Goal: Check status: Check status

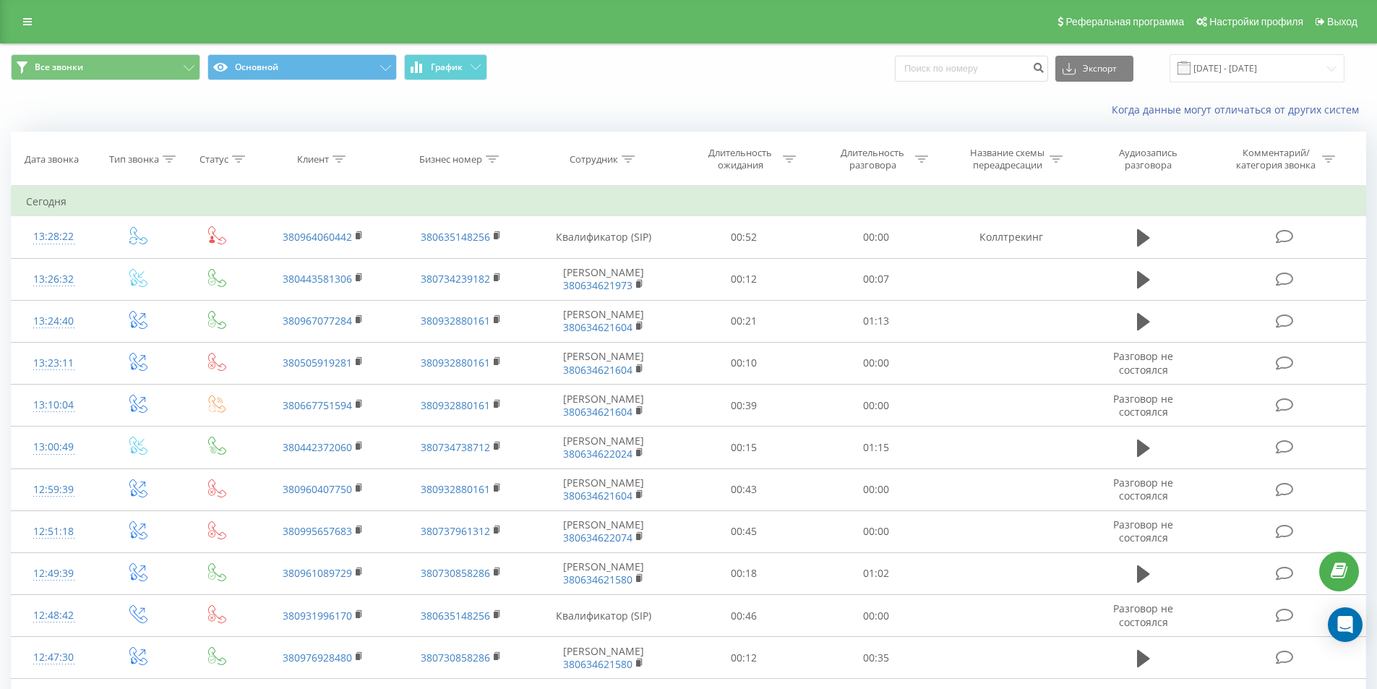
click at [1190, 69] on span at bounding box center [1183, 67] width 13 height 13
click at [1208, 68] on input "20.07.2025 - 20.08.2025" at bounding box center [1256, 68] width 175 height 28
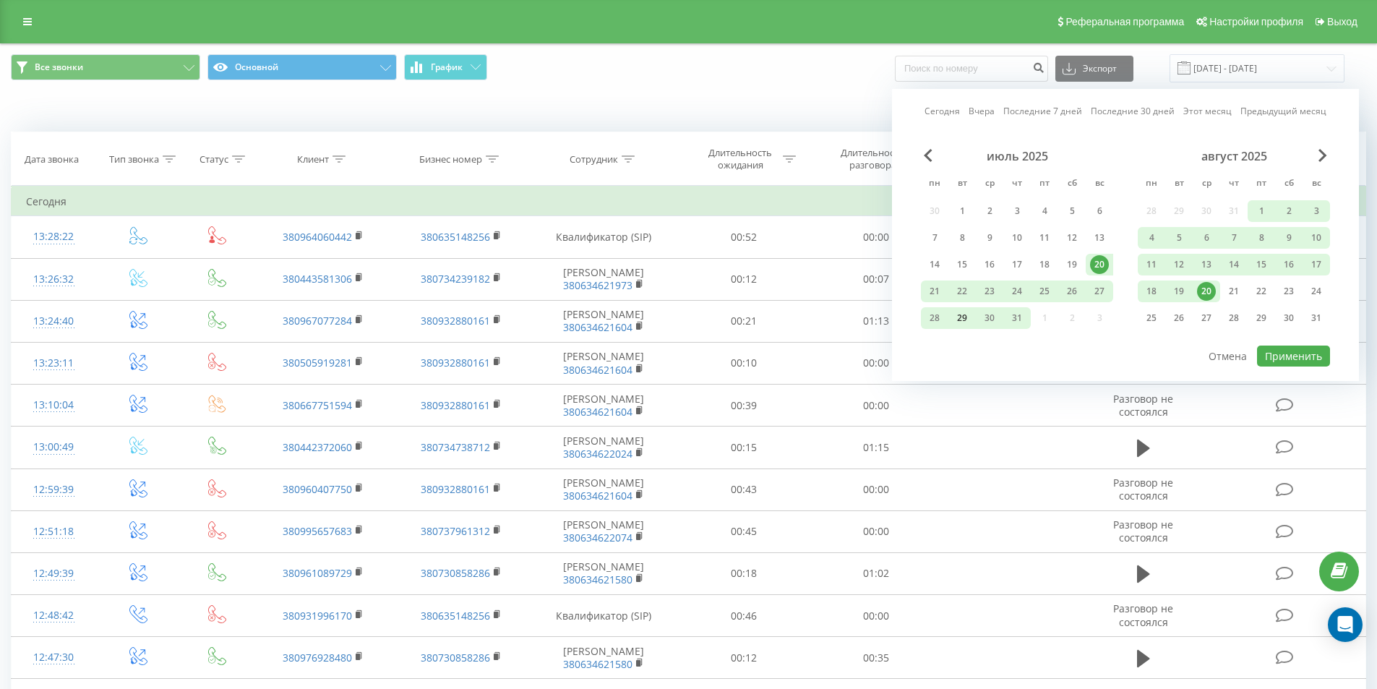
click at [962, 317] on div "29" at bounding box center [961, 318] width 19 height 19
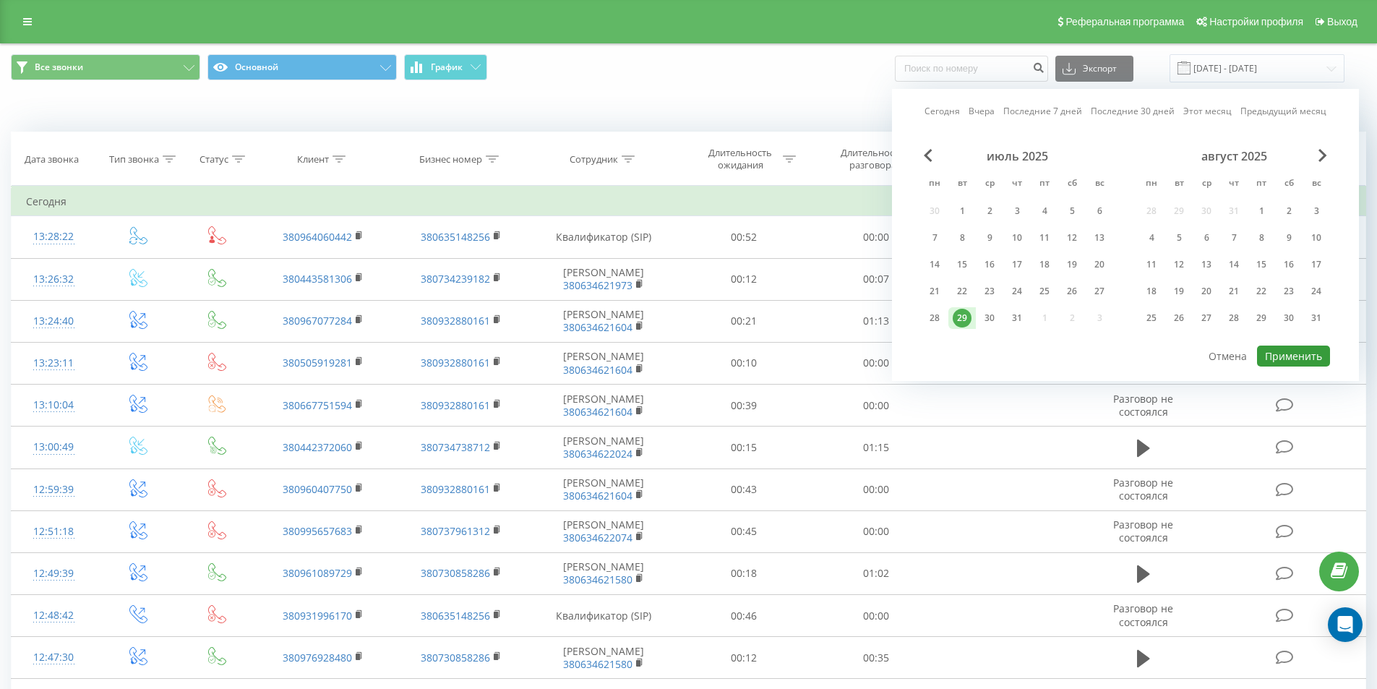
click at [1286, 355] on button "Применить" at bounding box center [1293, 355] width 73 height 21
type input "29.07.2025 - 29.07.2025"
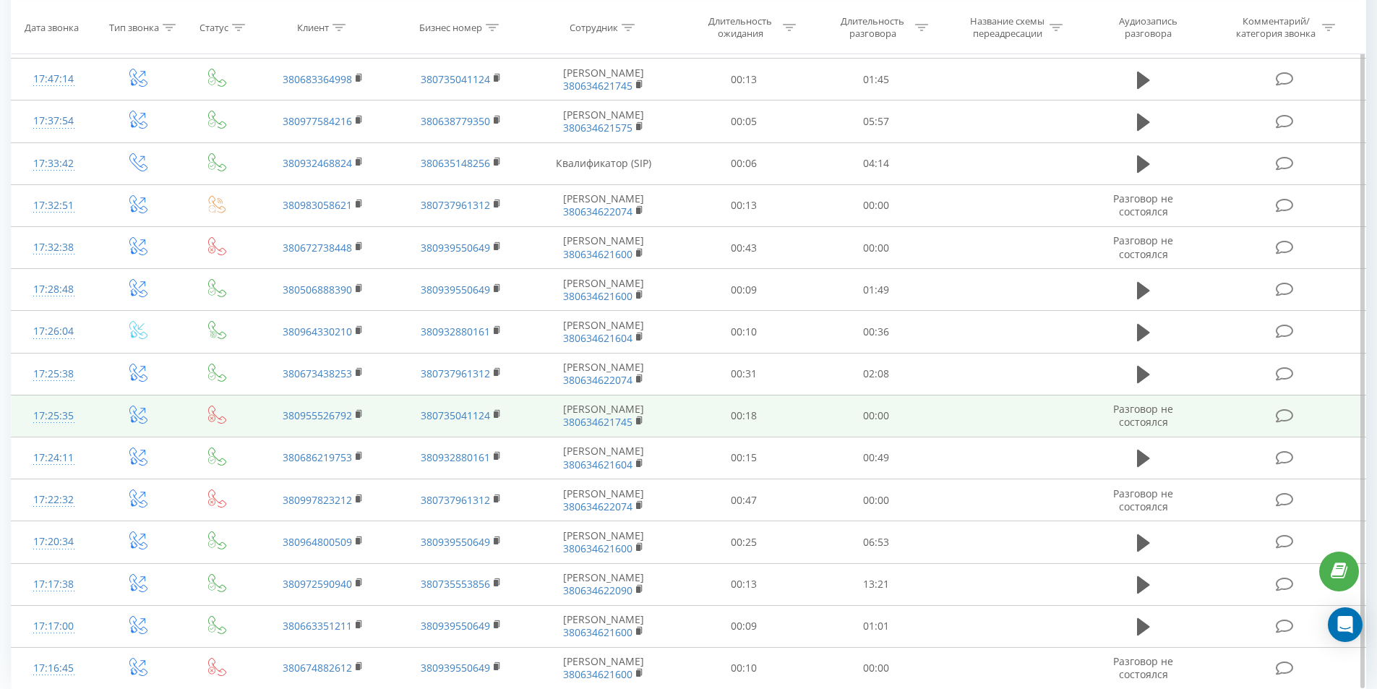
scroll to position [633, 0]
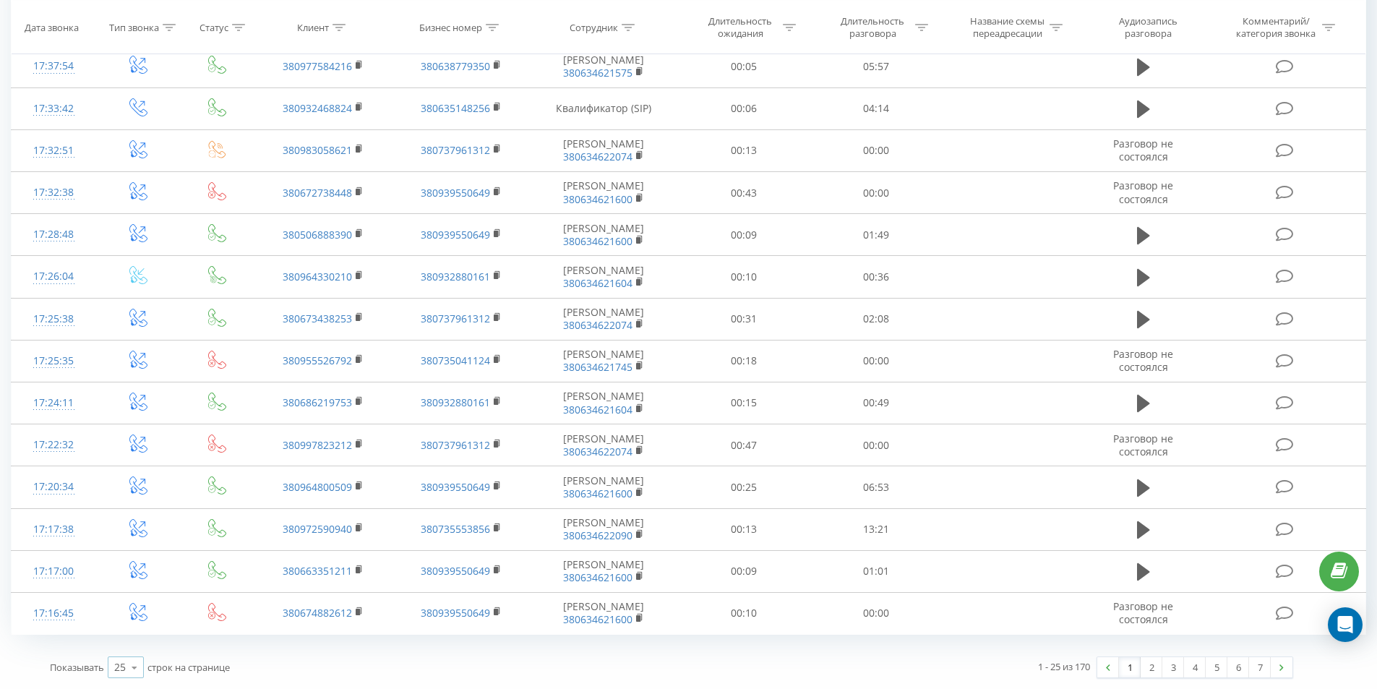
click at [126, 668] on icon at bounding box center [135, 667] width 22 height 28
click at [128, 647] on span "100" at bounding box center [122, 647] width 17 height 14
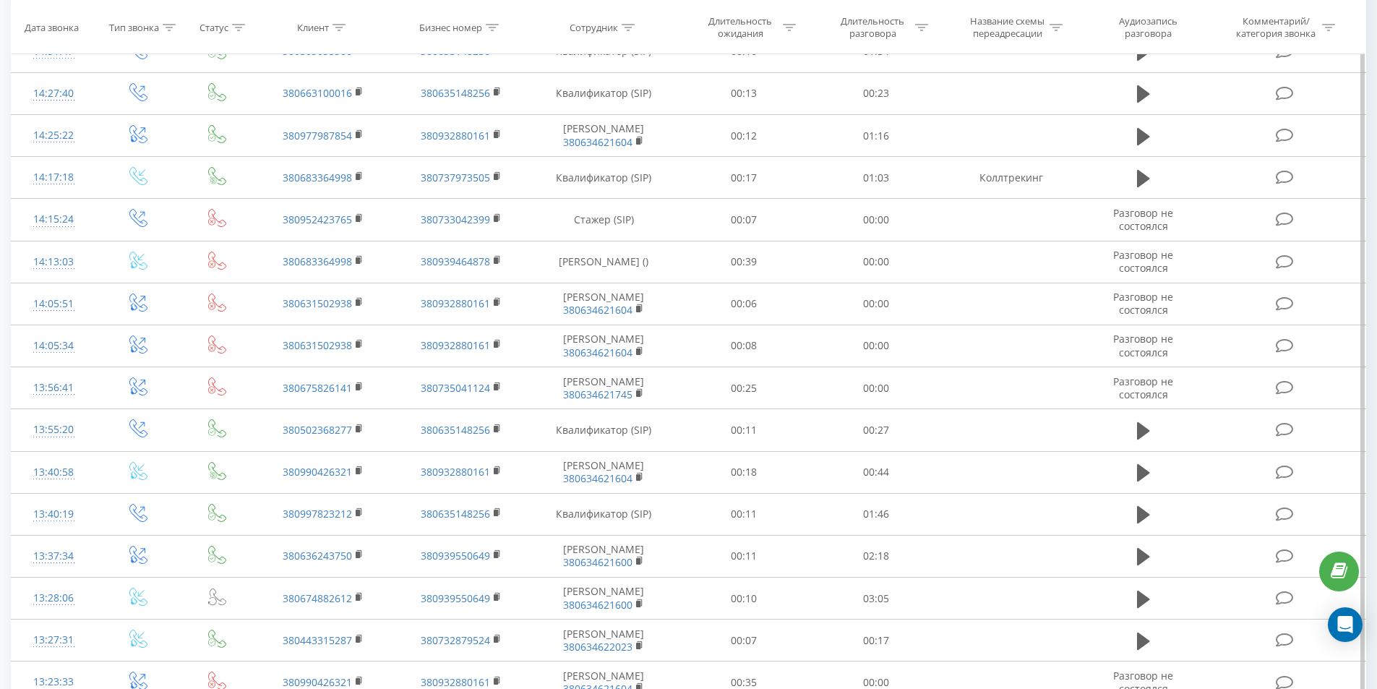
scroll to position [3787, 0]
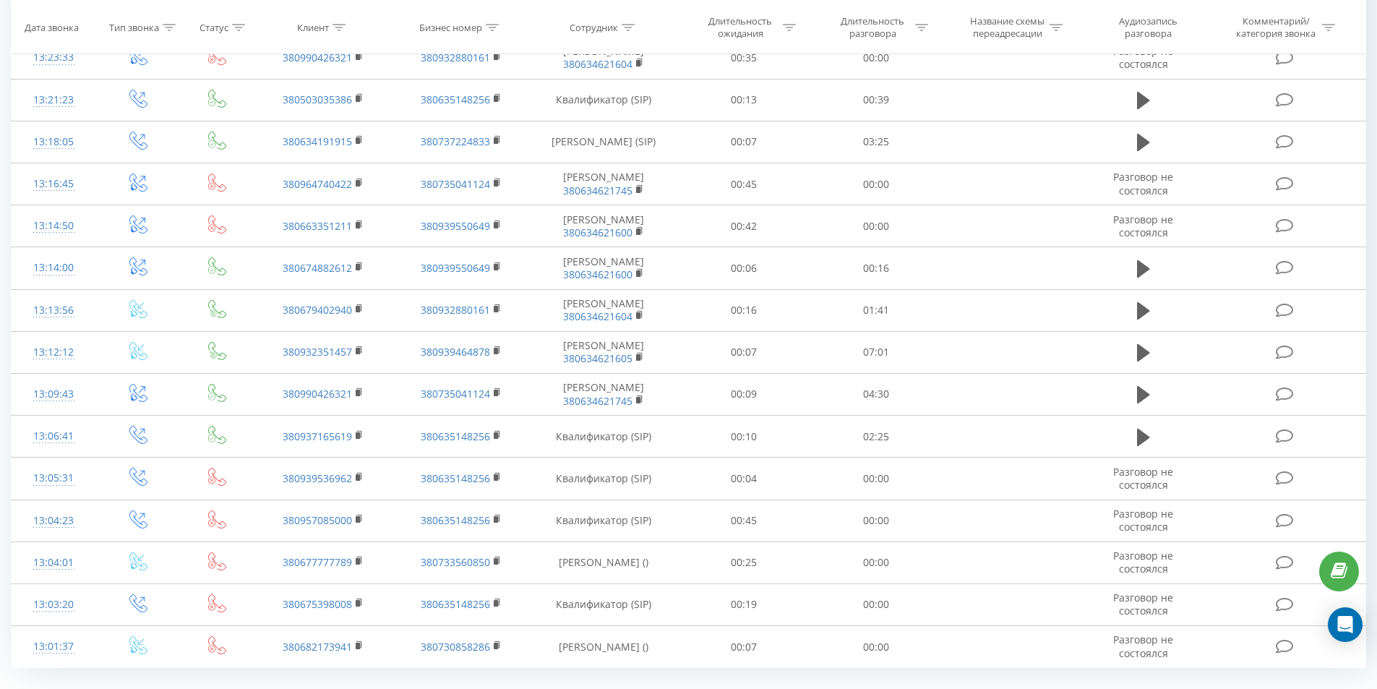
click at [1261, 688] on link "2" at bounding box center [1260, 700] width 22 height 20
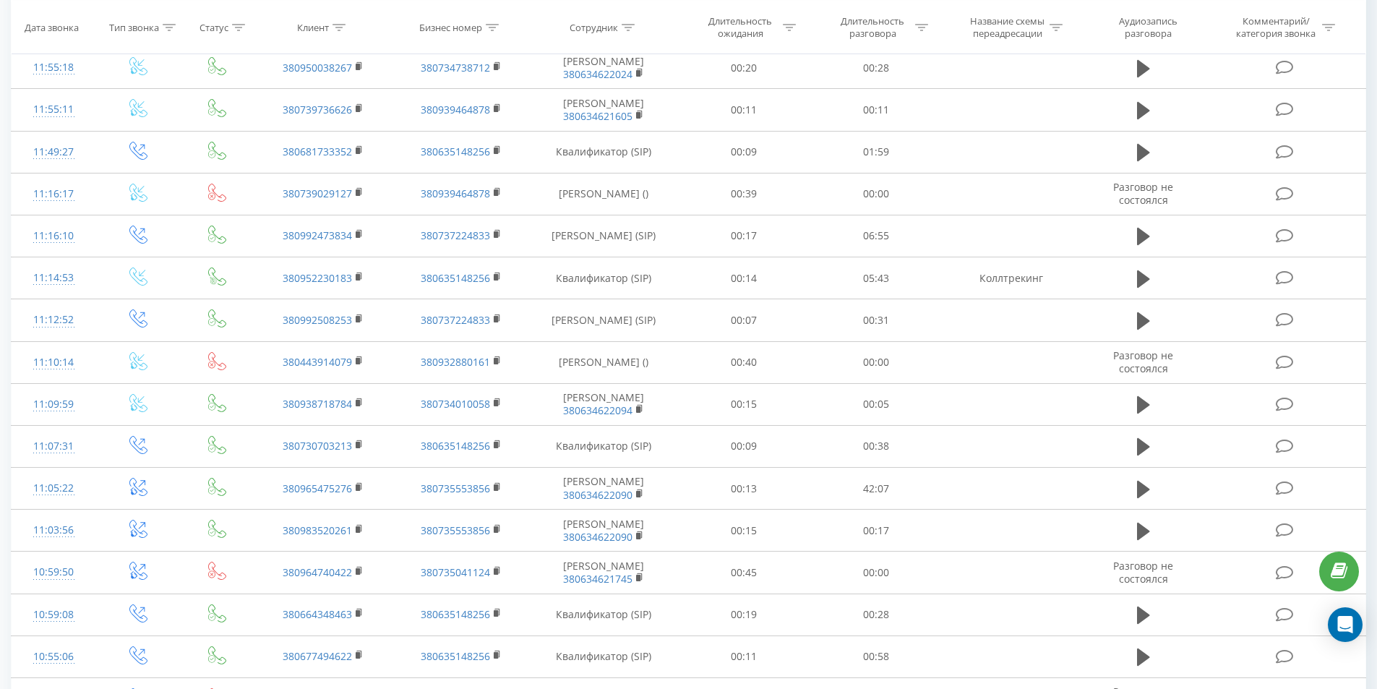
scroll to position [818, 0]
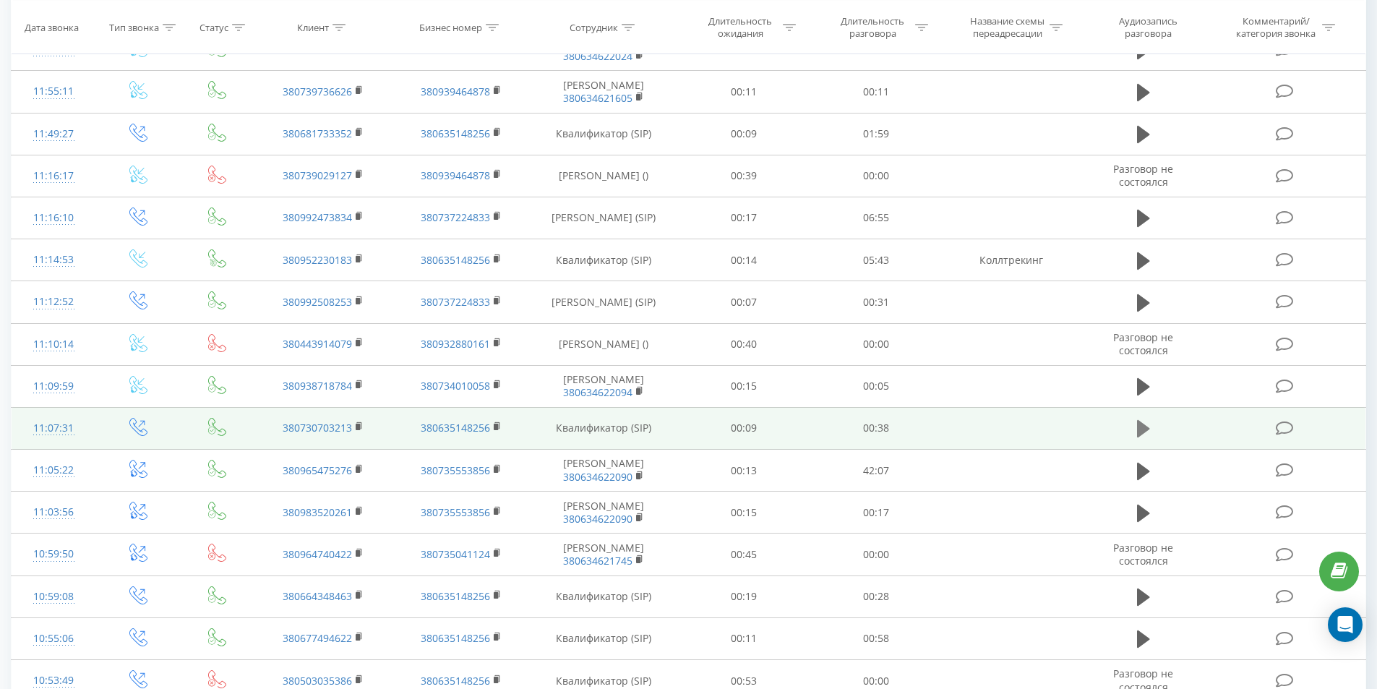
click at [1147, 425] on icon at bounding box center [1143, 428] width 13 height 20
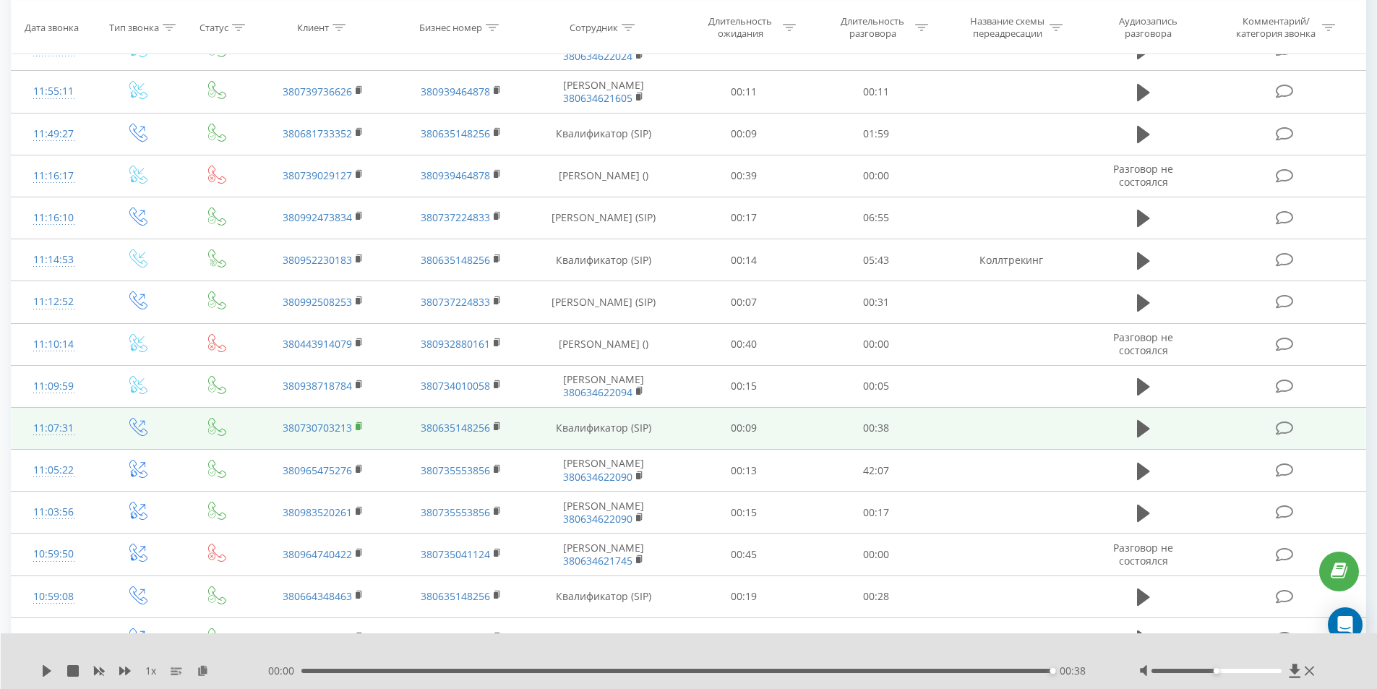
click at [358, 423] on icon at bounding box center [360, 426] width 8 height 10
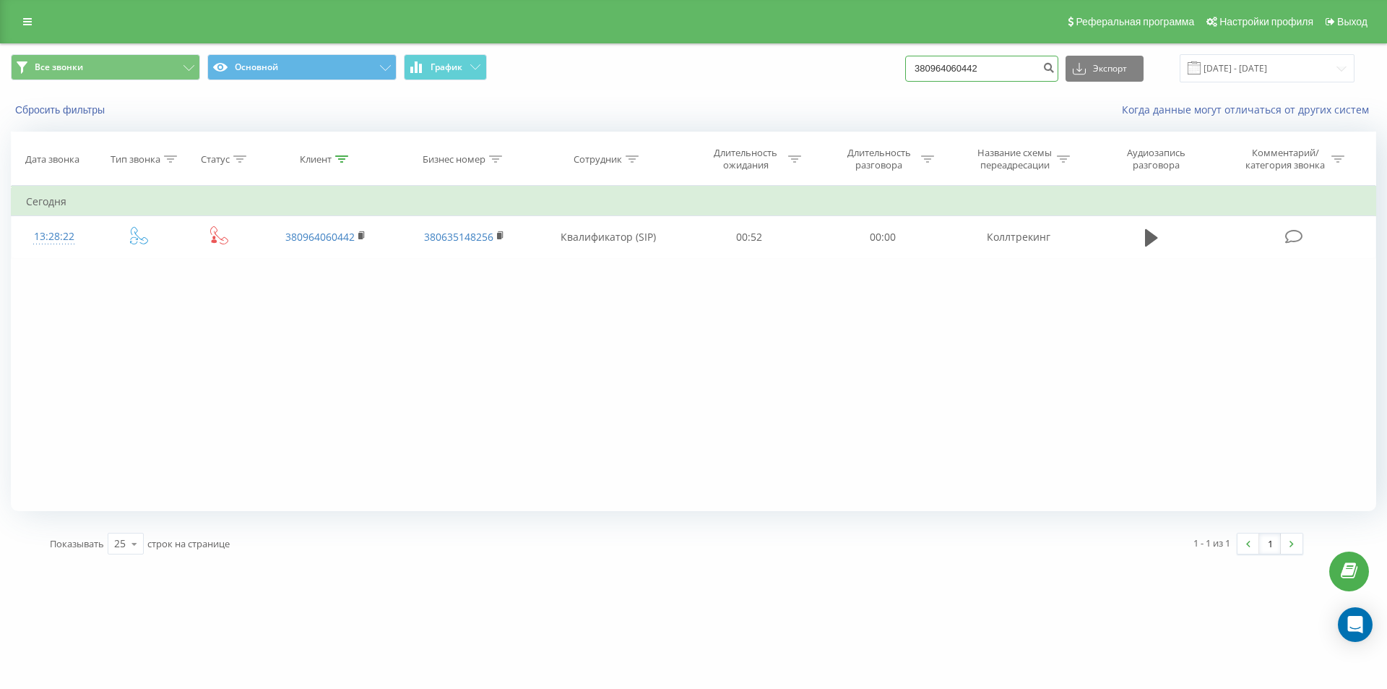
drag, startPoint x: 1003, startPoint y: 65, endPoint x: 796, endPoint y: 61, distance: 206.7
click at [798, 61] on div "Все звонки Основной График 380964060442 Экспорт .csv .xls .xlsx [DATE] - [DATE]" at bounding box center [694, 68] width 1366 height 28
paste input "[PHONE_NUMBER]"
type input "380953476303"
